Goal: Check status: Check status

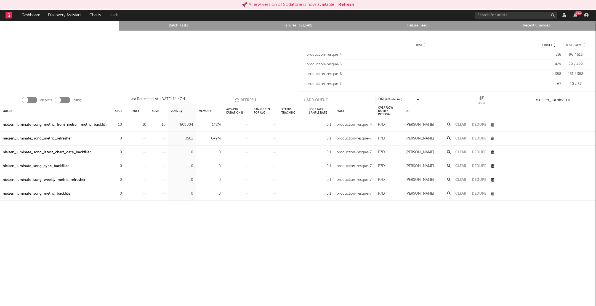
click at [250, 101] on button "Refresh" at bounding box center [246, 100] width 22 height 8
click at [350, 4] on button "Refresh" at bounding box center [347, 4] width 16 height 7
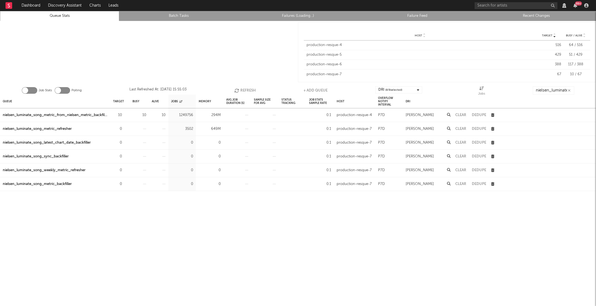
click at [234, 92] on div "Job Stats Polling Last Refreshed At: [DATE] 15:55:03 Refresh + Add Queue DRI ( …" at bounding box center [298, 89] width 596 height 11
click at [250, 86] on div "Job Stats Polling Last Refreshed At: [DATE] 15:55:03 Refresh + Add Queue DRI ( …" at bounding box center [298, 89] width 596 height 11
click at [248, 87] on button "Refresh" at bounding box center [245, 90] width 22 height 8
click at [248, 95] on div "Avg Job Duration (s)" at bounding box center [238, 102] width 28 height 14
click at [243, 88] on button "Refresh" at bounding box center [246, 90] width 22 height 8
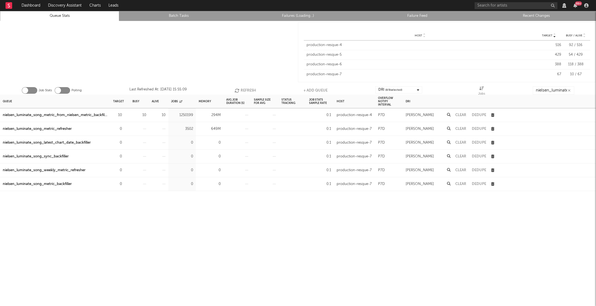
click at [243, 88] on button "Refresh" at bounding box center [246, 90] width 22 height 8
click at [243, 88] on button "Refresh" at bounding box center [245, 90] width 22 height 8
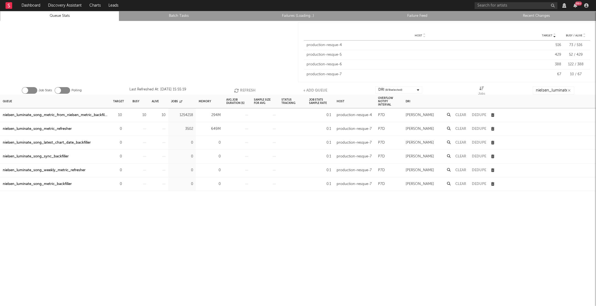
click at [243, 88] on button "Refresh" at bounding box center [245, 90] width 22 height 8
click at [246, 86] on button "Refresh" at bounding box center [245, 90] width 22 height 8
click at [241, 86] on button "Refresh" at bounding box center [246, 90] width 22 height 8
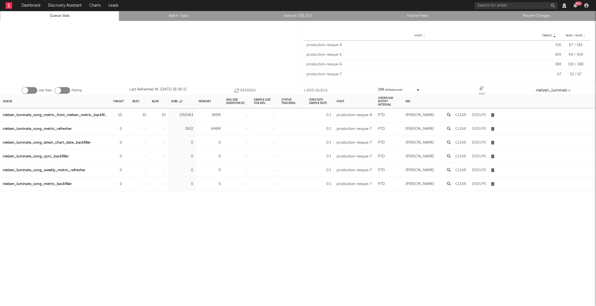
click at [241, 86] on button "Refresh" at bounding box center [245, 90] width 22 height 8
click at [241, 86] on button "Refresh" at bounding box center [246, 90] width 22 height 8
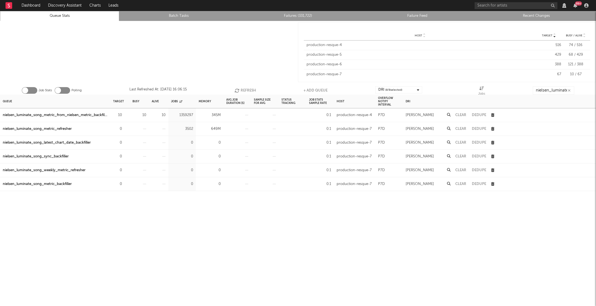
click at [241, 86] on button "Refresh" at bounding box center [246, 90] width 22 height 8
click at [310, 231] on div "Queue Target Busy Alive Jobs Memory Avg Job Duration (s) Sample Size For Avg St…" at bounding box center [298, 201] width 596 height 212
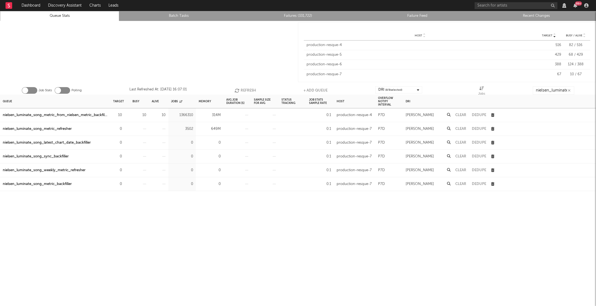
click at [241, 91] on button "Refresh" at bounding box center [246, 90] width 22 height 8
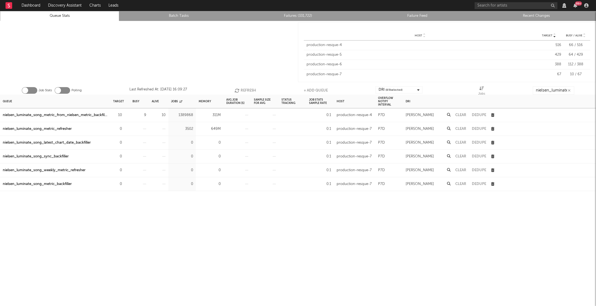
click at [241, 91] on button "Refresh" at bounding box center [246, 90] width 22 height 8
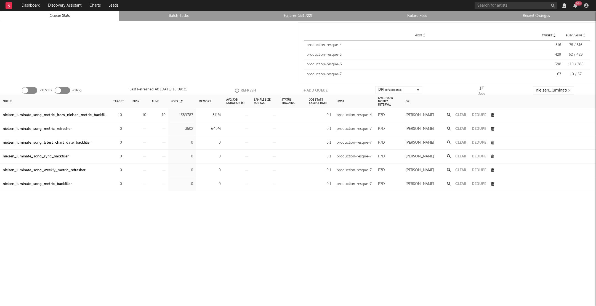
click at [241, 91] on button "Refresh" at bounding box center [246, 90] width 22 height 8
